Goal: Task Accomplishment & Management: Use online tool/utility

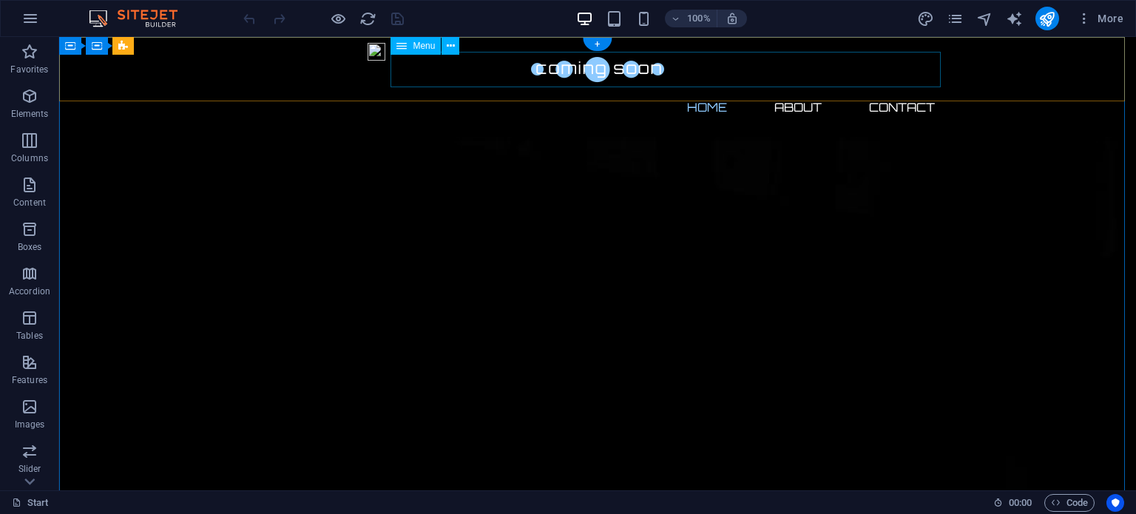
click at [701, 89] on nav "Home About Contact" at bounding box center [597, 106] width 698 height 35
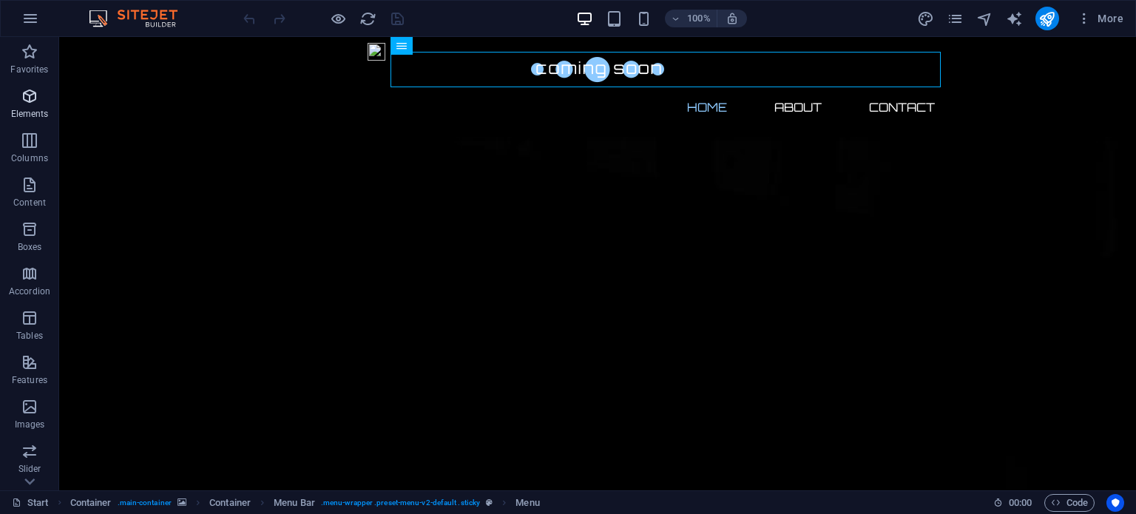
click at [28, 101] on icon "button" at bounding box center [30, 96] width 18 height 18
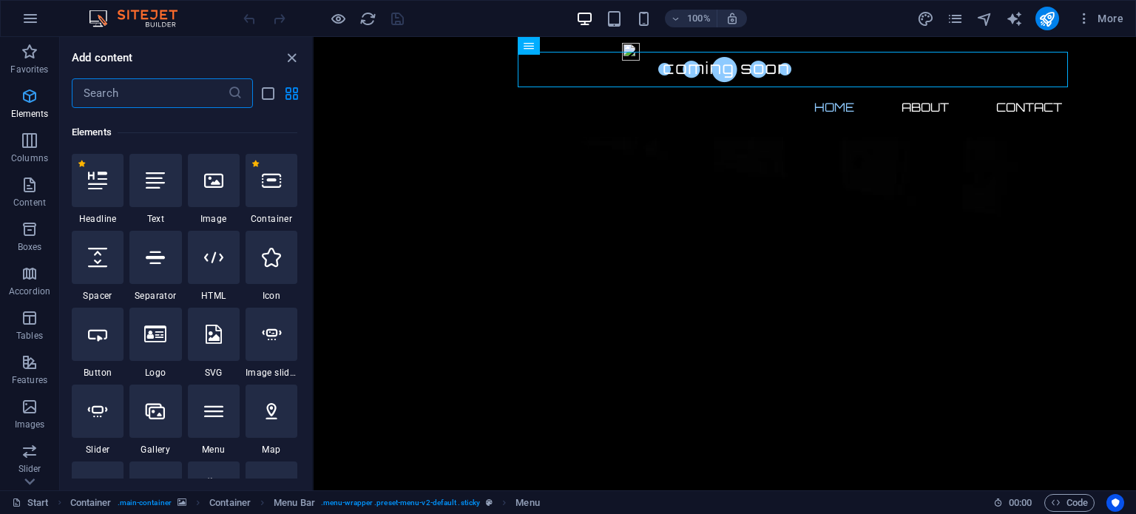
scroll to position [157, 0]
click at [213, 186] on icon at bounding box center [213, 177] width 19 height 19
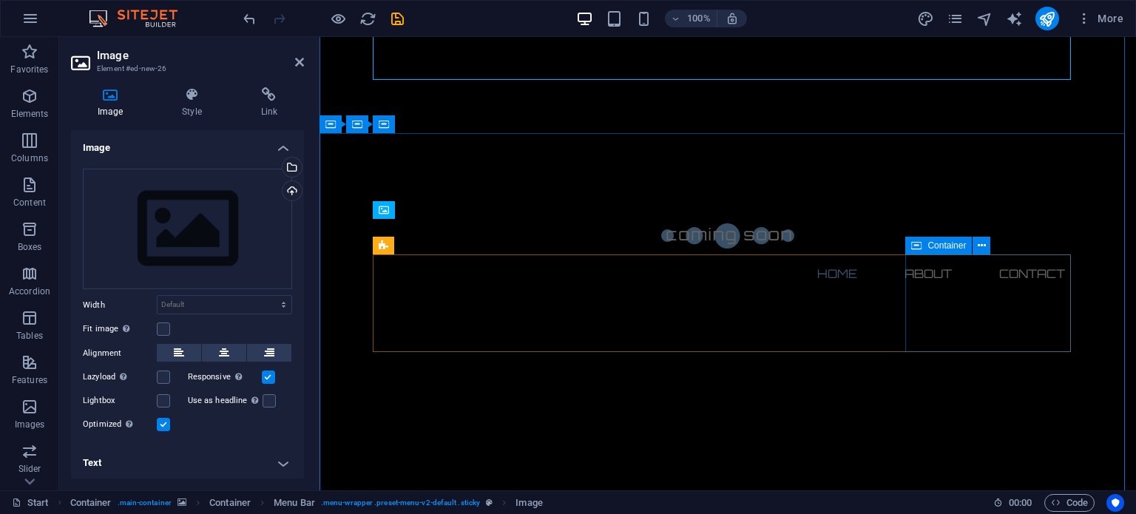
scroll to position [0, 0]
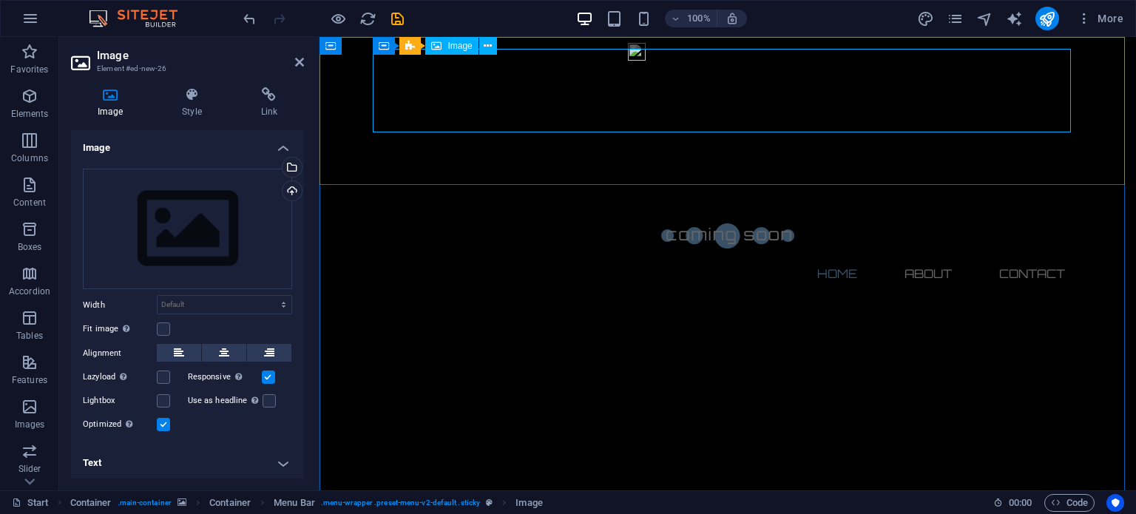
click at [453, 47] on span "Image" at bounding box center [459, 45] width 24 height 9
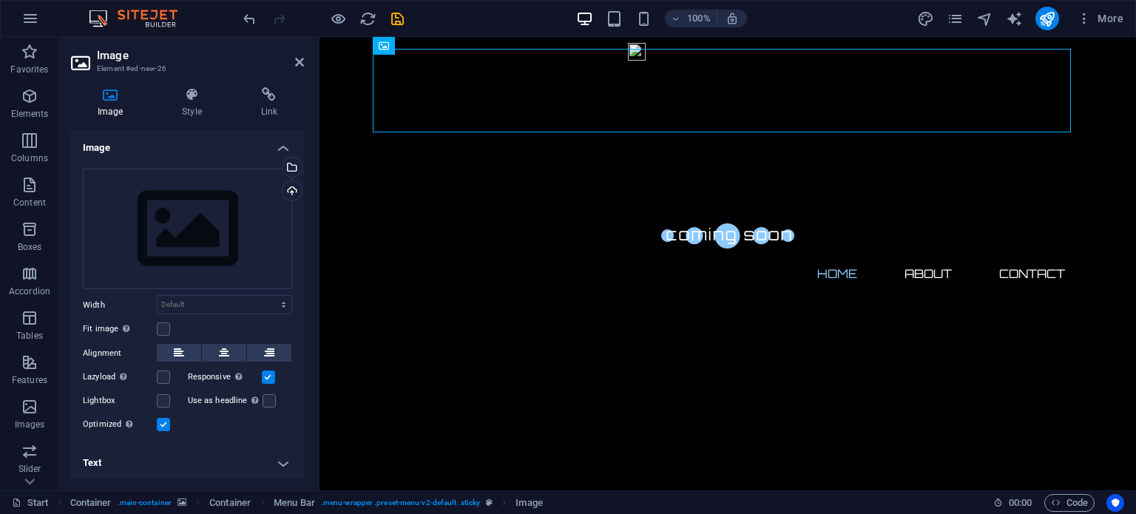
drag, startPoint x: 776, startPoint y: 84, endPoint x: 567, endPoint y: 91, distance: 208.6
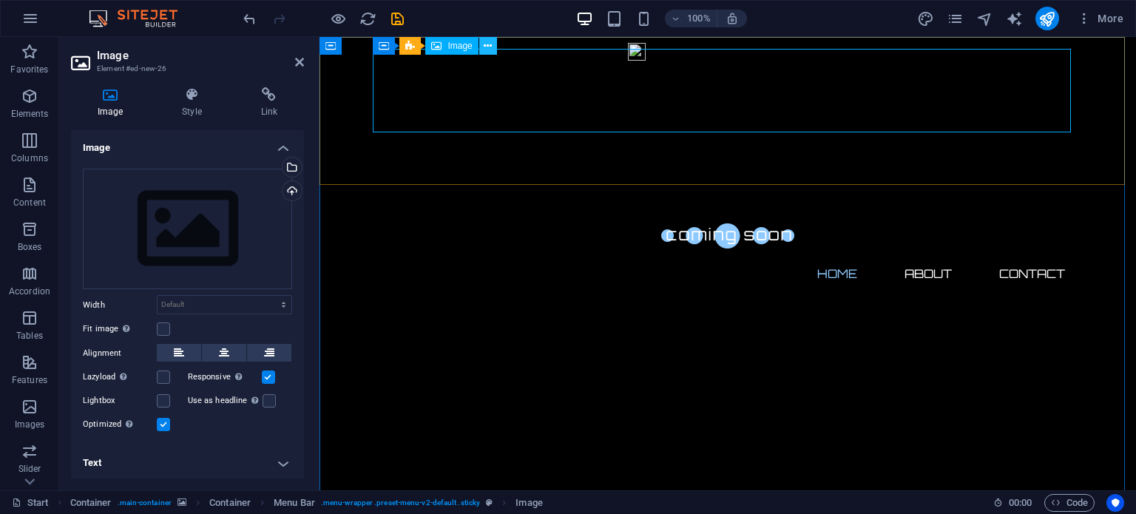
click at [491, 44] on icon at bounding box center [488, 46] width 8 height 16
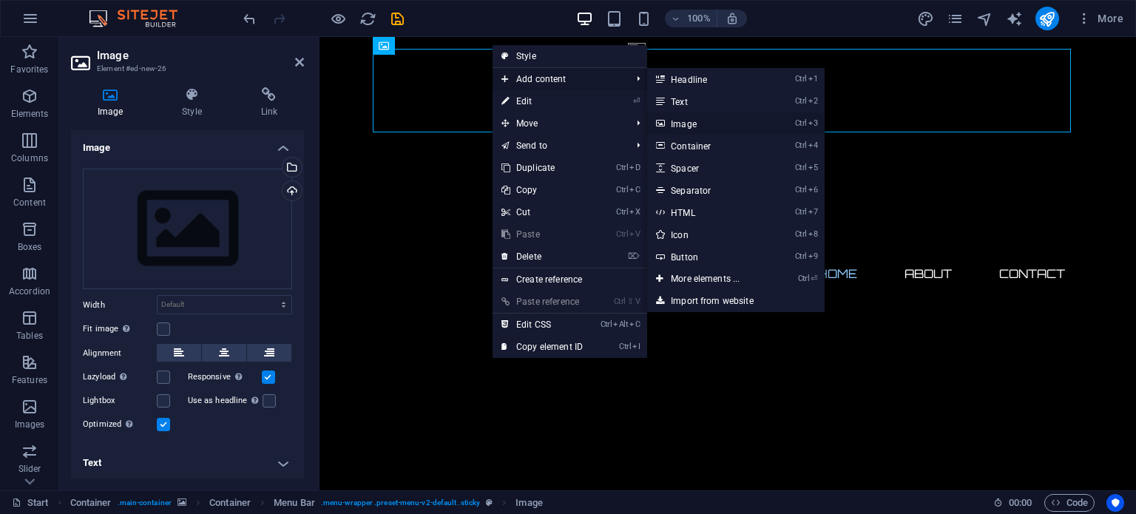
click at [689, 122] on link "Ctrl 3 Image" at bounding box center [708, 123] width 122 height 22
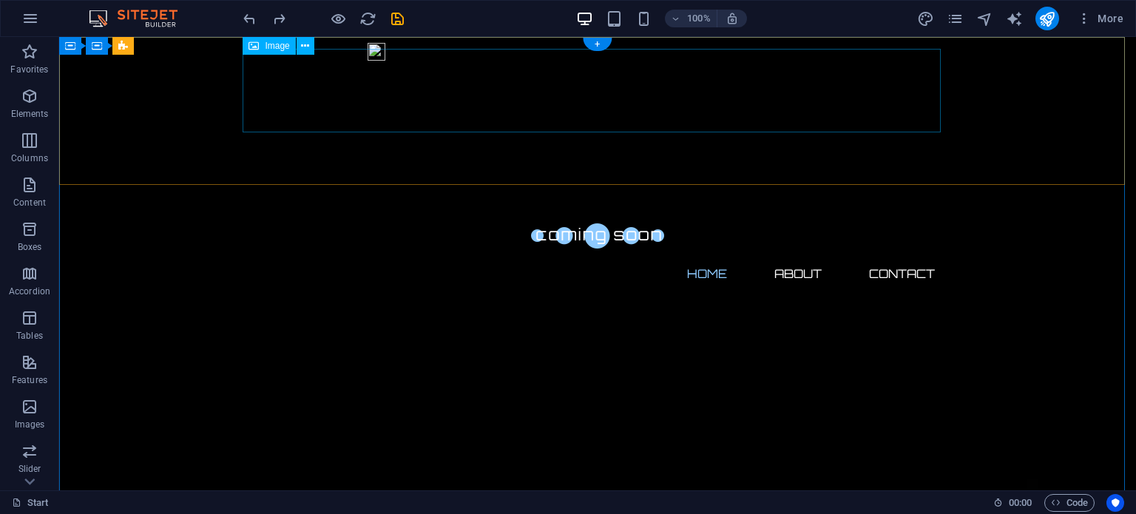
click at [704, 104] on figure at bounding box center [597, 132] width 698 height 166
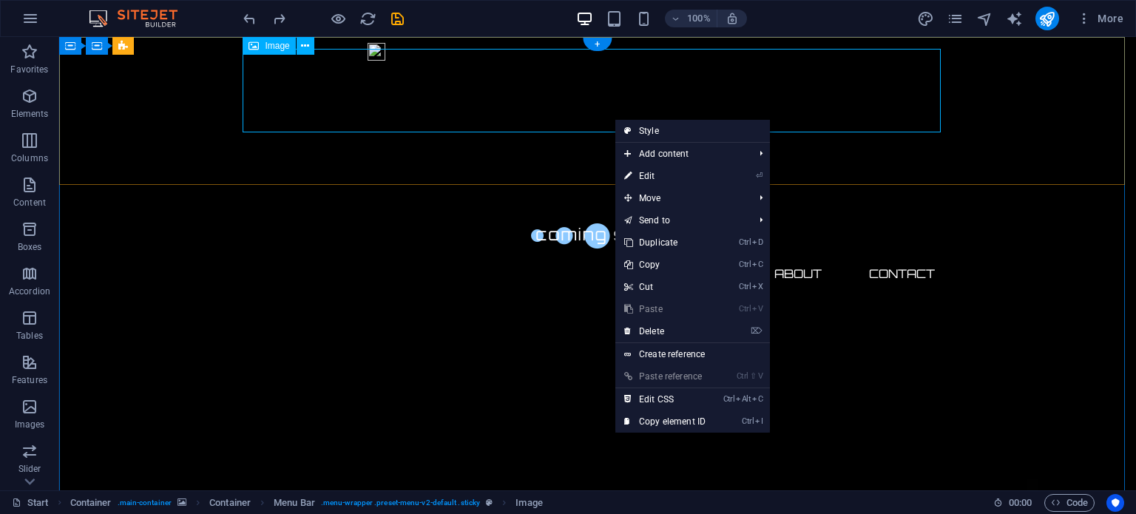
click at [503, 61] on figure at bounding box center [597, 132] width 698 height 166
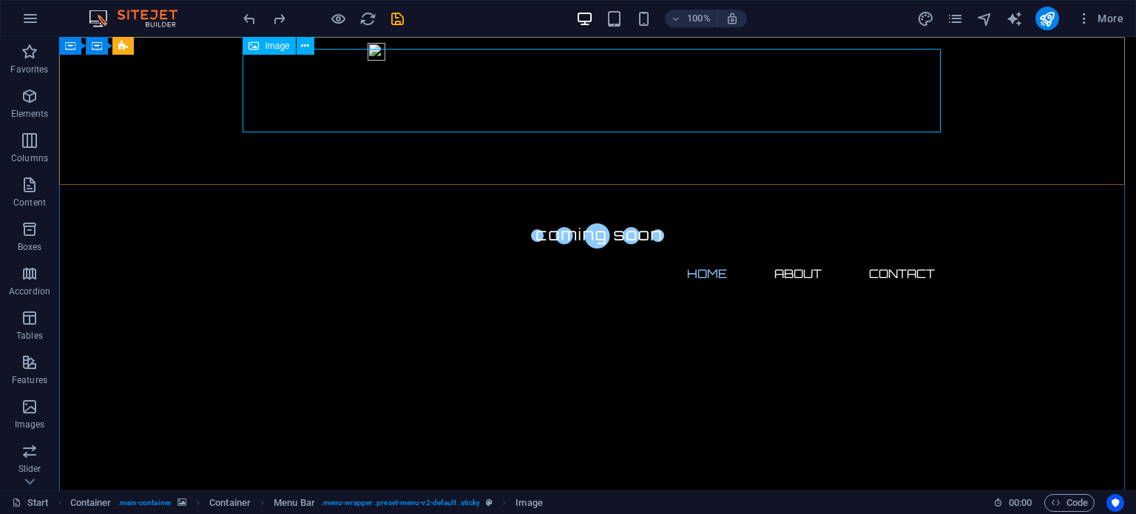
click at [263, 47] on div "Image" at bounding box center [269, 46] width 53 height 18
click at [420, 83] on figure at bounding box center [597, 132] width 698 height 166
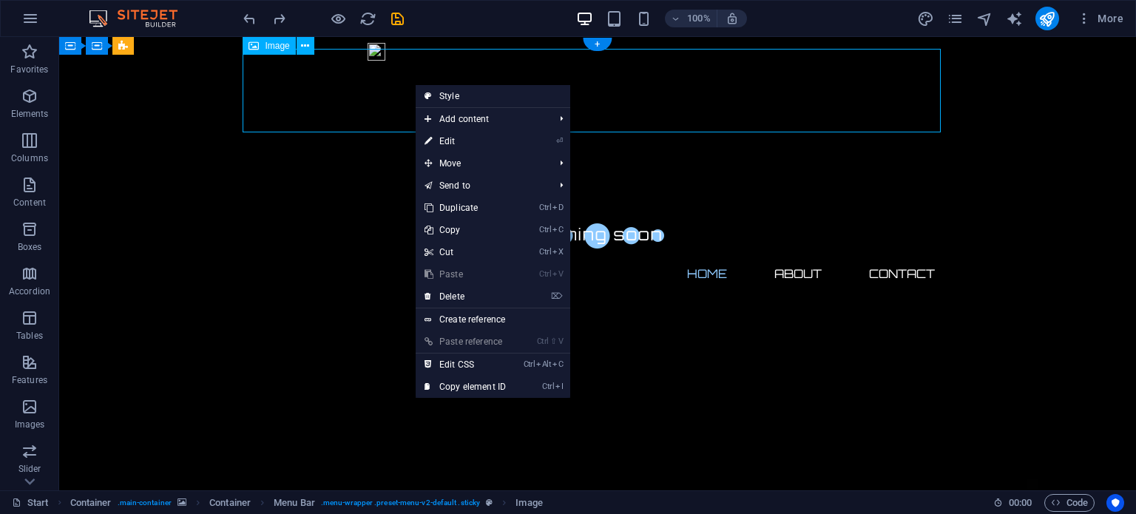
click at [354, 88] on figure at bounding box center [597, 132] width 698 height 166
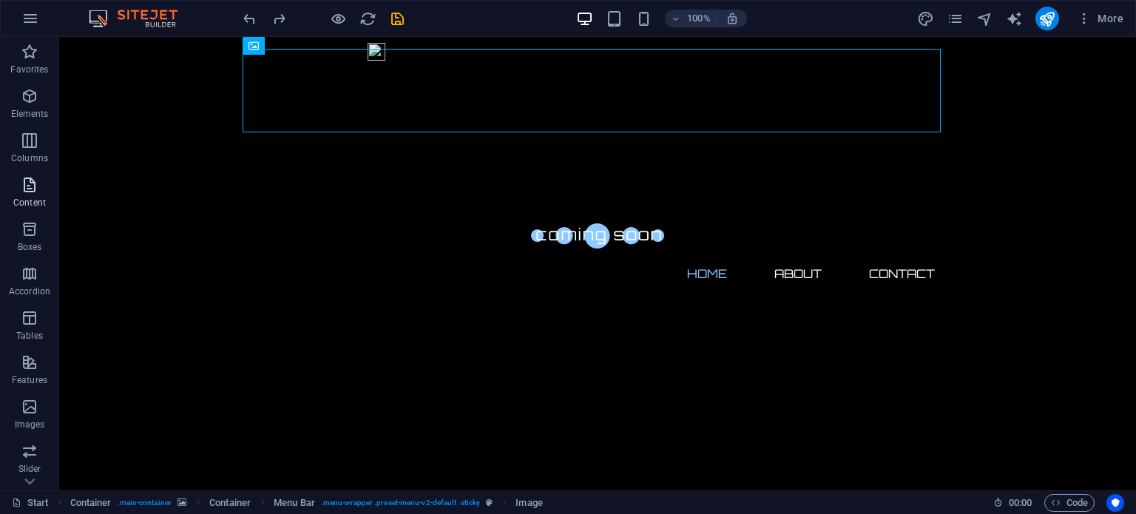
click at [27, 194] on span "Content" at bounding box center [29, 193] width 59 height 35
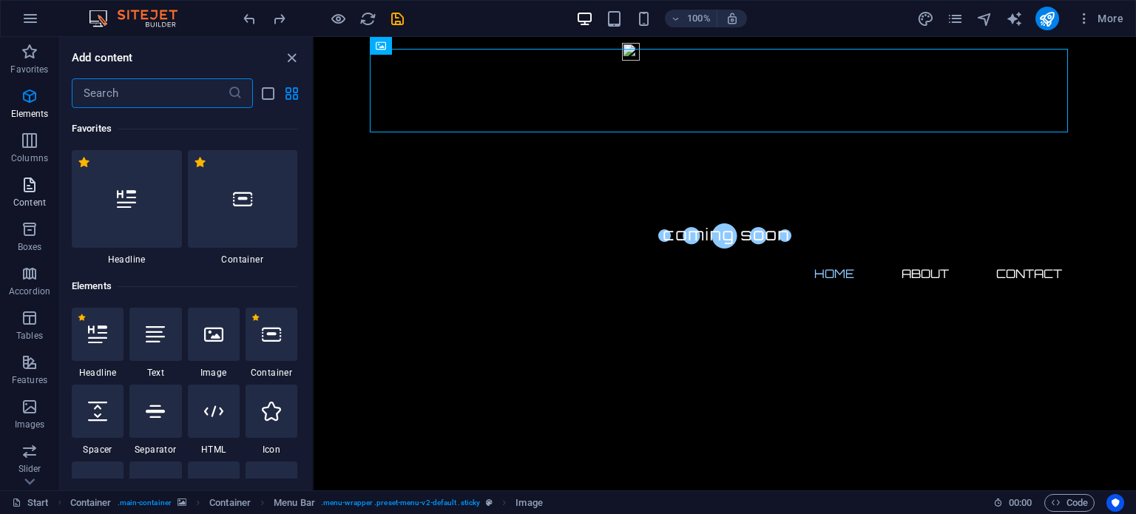
scroll to position [2587, 0]
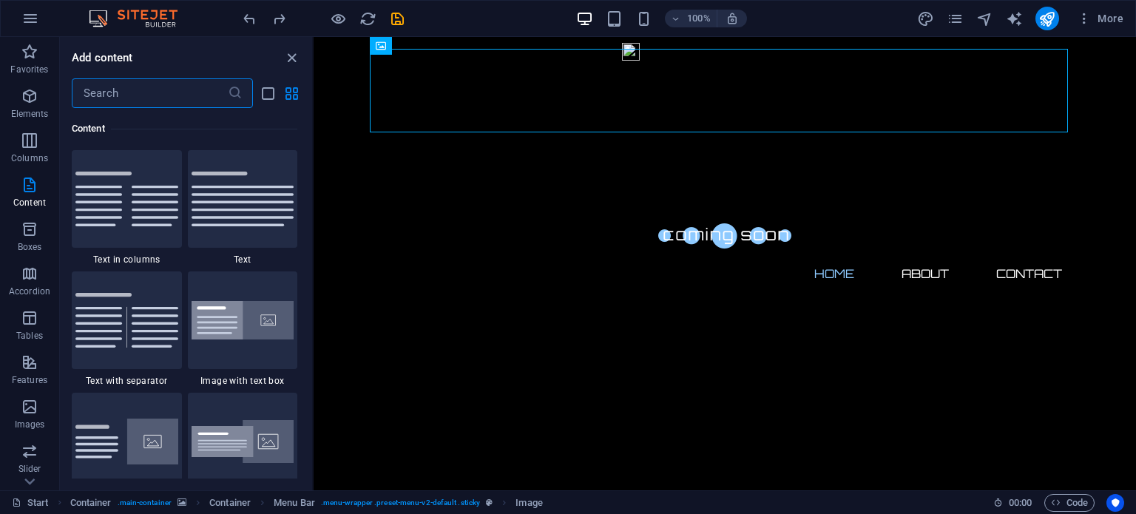
click at [157, 452] on img at bounding box center [126, 442] width 103 height 46
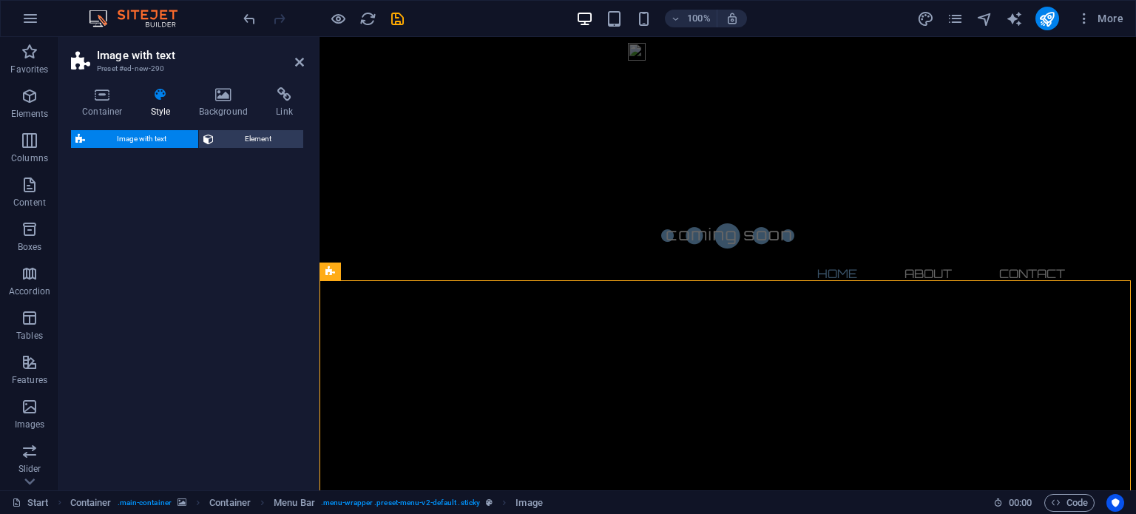
select select "rem"
select select "px"
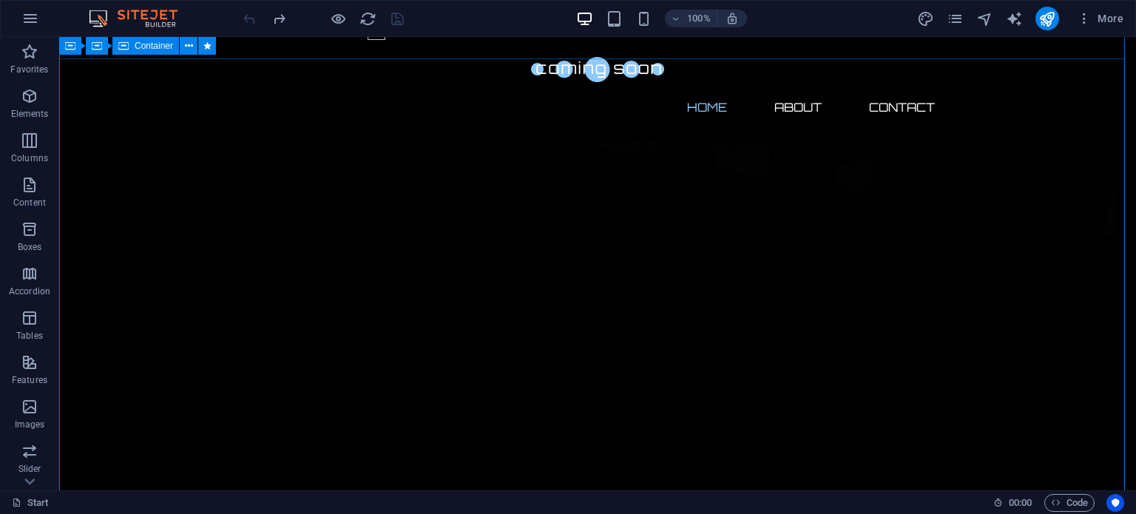
scroll to position [0, 0]
